Goal: Communication & Community: Answer question/provide support

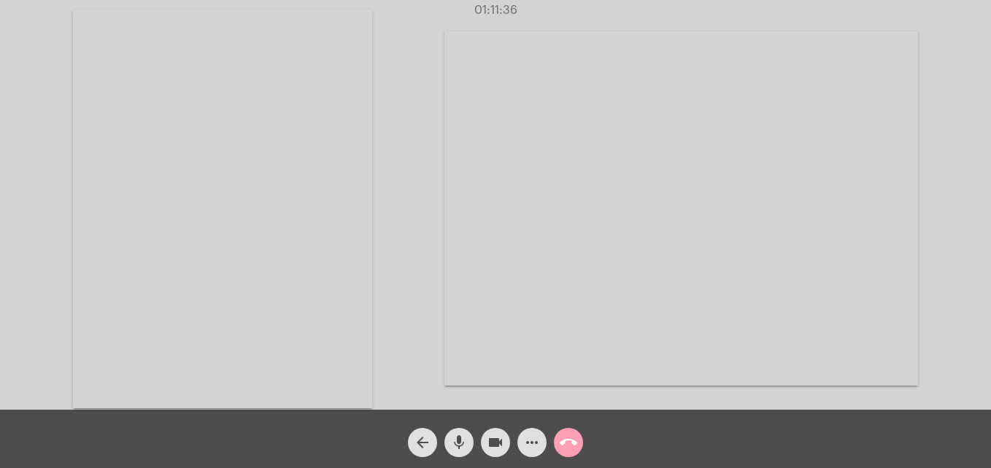
click at [570, 439] on mat-icon "call_end" at bounding box center [569, 443] width 18 height 18
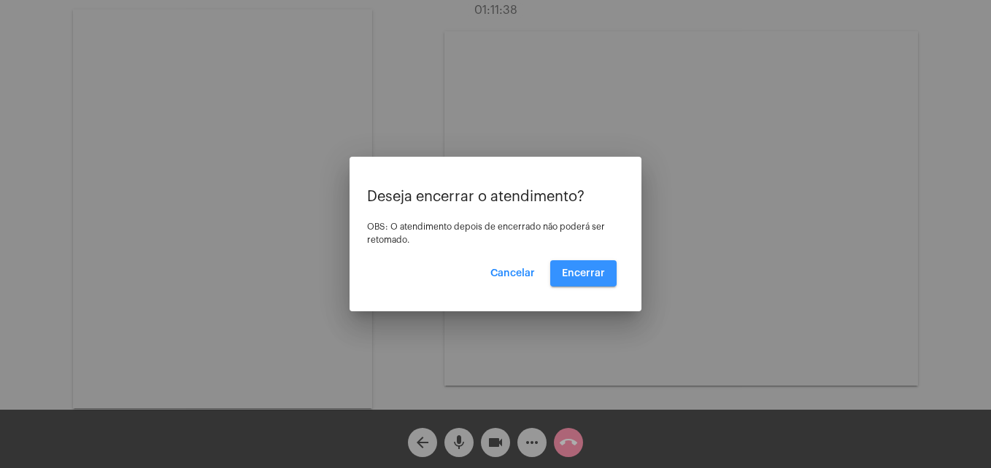
click at [595, 274] on span "Encerrar" at bounding box center [583, 273] width 43 height 10
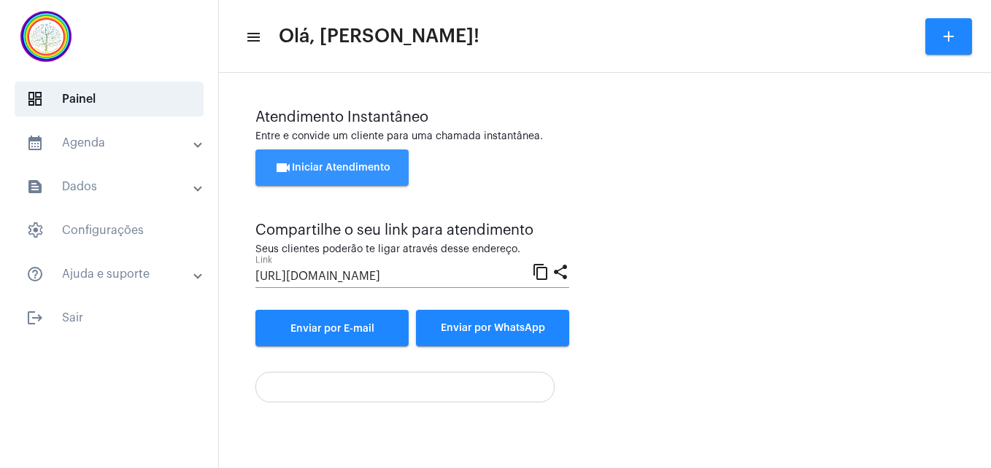
click at [338, 169] on span "videocam Iniciar Atendimento" at bounding box center [332, 168] width 116 height 10
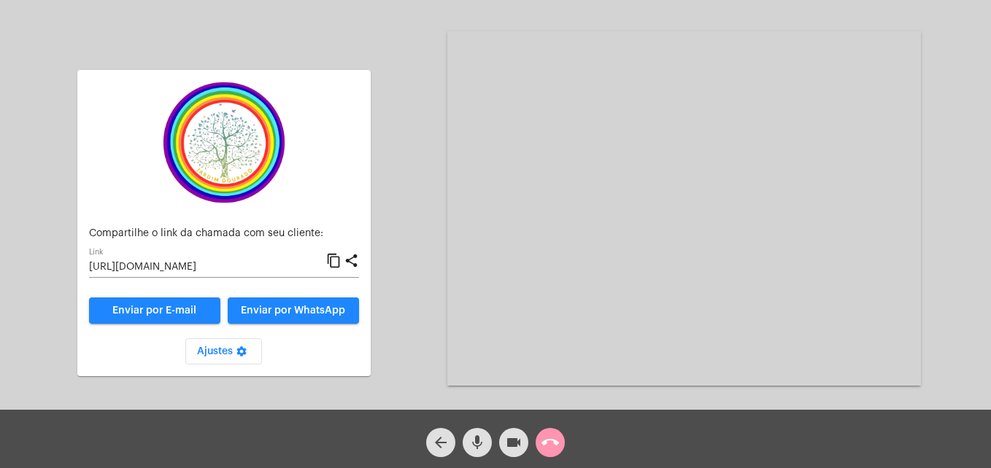
click at [334, 261] on mat-icon "content_copy" at bounding box center [333, 261] width 15 height 18
click at [552, 441] on mat-icon "call_end" at bounding box center [550, 443] width 18 height 18
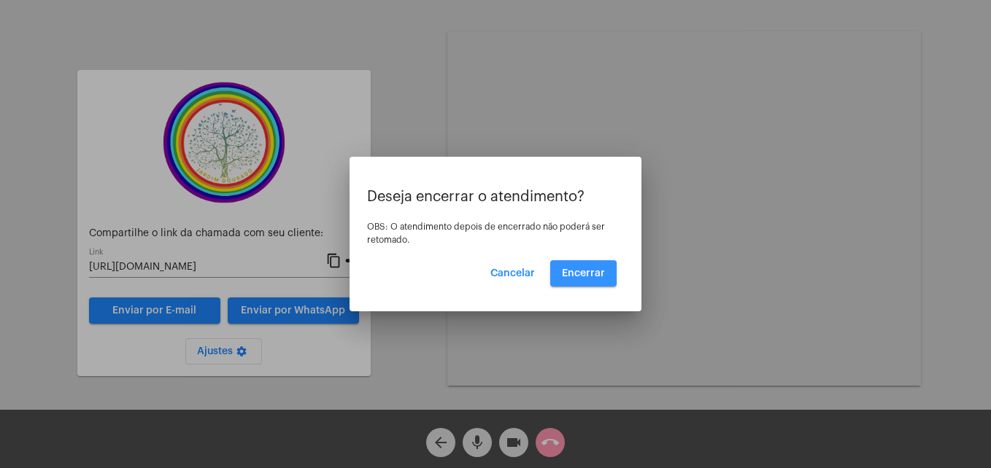
click at [573, 268] on button "Encerrar" at bounding box center [583, 273] width 66 height 26
